Goal: Task Accomplishment & Management: Manage account settings

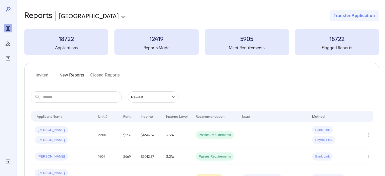
click at [85, 96] on input "text" at bounding box center [82, 96] width 79 height 11
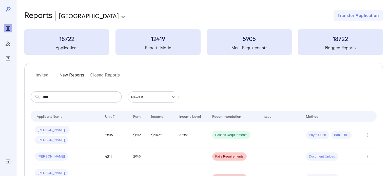
type input "****"
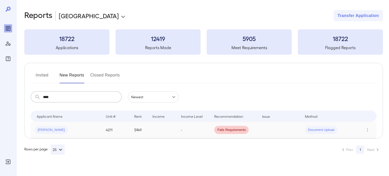
click at [52, 131] on span "[PERSON_NAME]" at bounding box center [51, 130] width 33 height 5
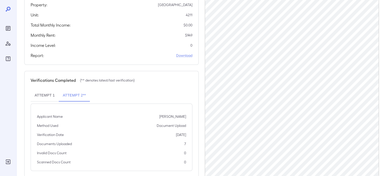
scroll to position [105, 0]
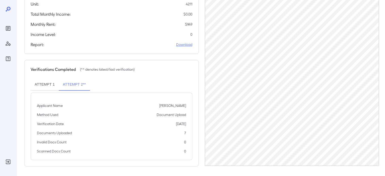
click at [185, 45] on link "Download" at bounding box center [184, 44] width 16 height 5
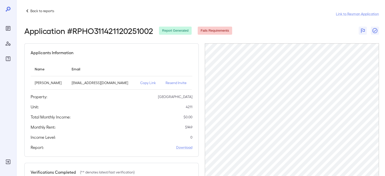
scroll to position [0, 0]
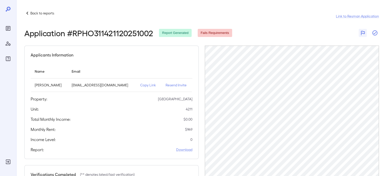
click at [376, 32] on icon "button" at bounding box center [375, 33] width 6 height 6
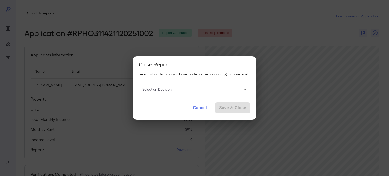
click at [158, 91] on body "Back to reports Link to Resman Application Application # RPHO311421120251002 Re…" at bounding box center [194, 88] width 389 height 176
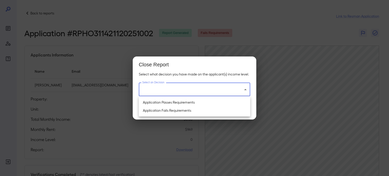
click at [173, 103] on li "Application Passes Requirements" at bounding box center [194, 102] width 111 height 8
type input "**********"
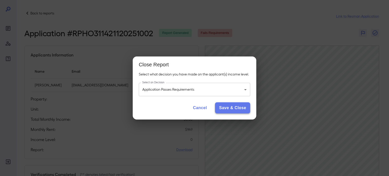
click at [245, 109] on button "Save & Close" at bounding box center [232, 107] width 35 height 11
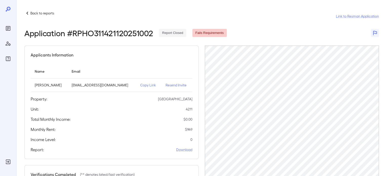
click at [36, 12] on p "Back to reports" at bounding box center [42, 13] width 24 height 5
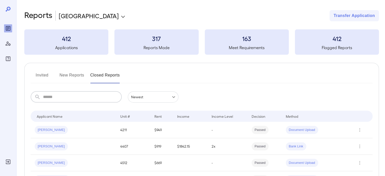
click at [103, 98] on input "text" at bounding box center [82, 96] width 79 height 11
click at [41, 130] on span "[PERSON_NAME]" at bounding box center [51, 130] width 33 height 5
click at [359, 130] on icon "Row Actions" at bounding box center [360, 130] width 6 height 6
click at [362, 149] on li "View Report" at bounding box center [367, 148] width 35 height 8
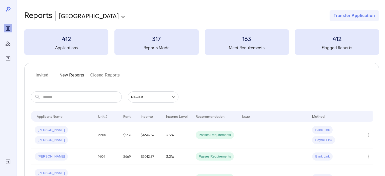
click at [91, 98] on input "text" at bounding box center [82, 96] width 79 height 11
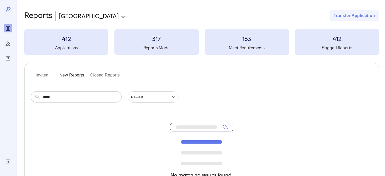
type input "*****"
click at [114, 76] on button "Closed Reports" at bounding box center [105, 77] width 30 height 12
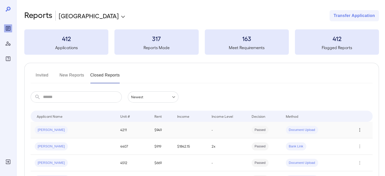
click at [361, 131] on icon "Row Actions" at bounding box center [360, 130] width 6 height 6
click at [362, 148] on li "View Report" at bounding box center [367, 148] width 35 height 8
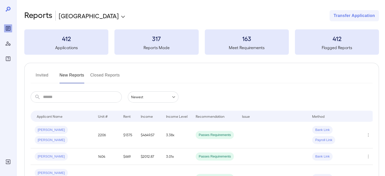
click at [107, 77] on button "Closed Reports" at bounding box center [105, 77] width 30 height 12
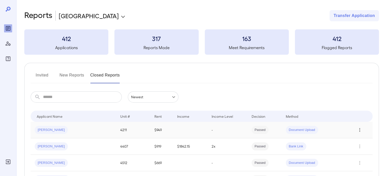
click at [361, 129] on icon "Row Actions" at bounding box center [360, 130] width 6 height 6
click at [42, 132] on div at bounding box center [192, 88] width 385 height 176
click at [43, 129] on span "[PERSON_NAME]" at bounding box center [51, 130] width 33 height 5
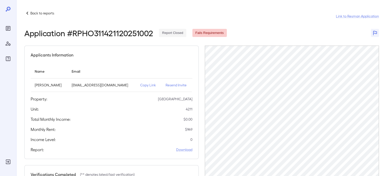
click at [204, 33] on span "Fails Requirements" at bounding box center [209, 33] width 34 height 5
click at [168, 33] on span "Report Closed" at bounding box center [172, 33] width 27 height 5
click at [357, 16] on link "Link to Resman Application" at bounding box center [357, 16] width 43 height 5
click at [180, 149] on link "Download" at bounding box center [184, 149] width 16 height 5
